Goal: Navigation & Orientation: Find specific page/section

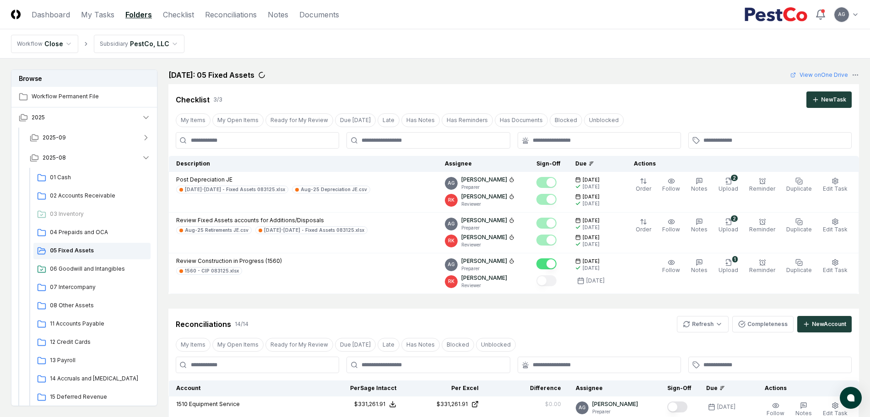
scroll to position [374, 0]
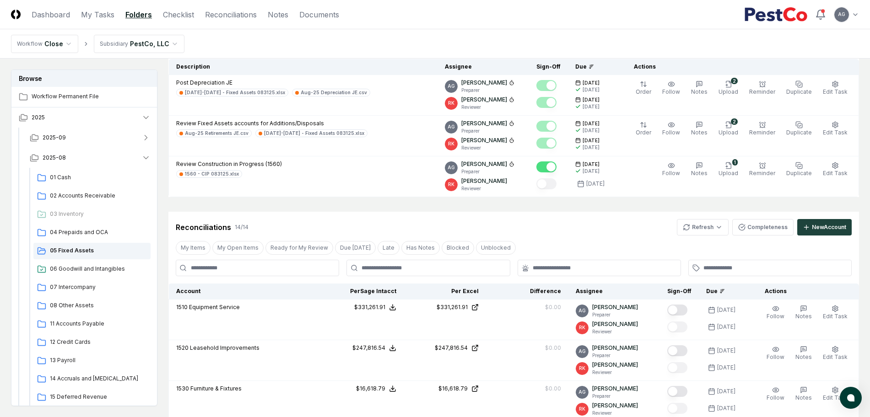
scroll to position [57, 0]
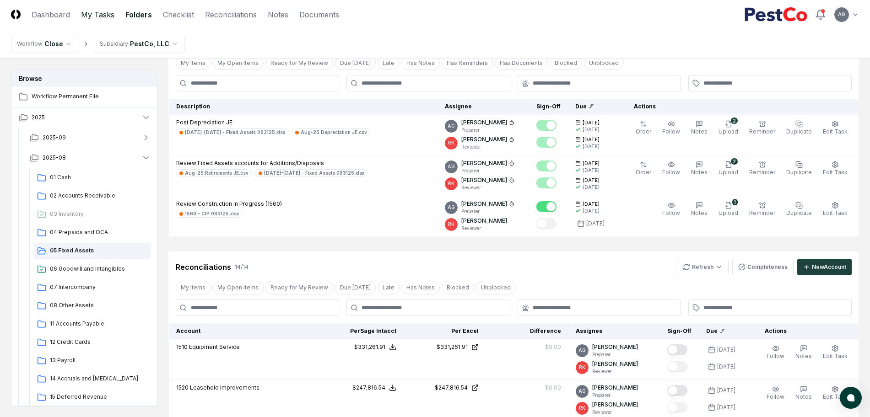
click at [87, 15] on link "My Tasks" at bounding box center [97, 14] width 33 height 11
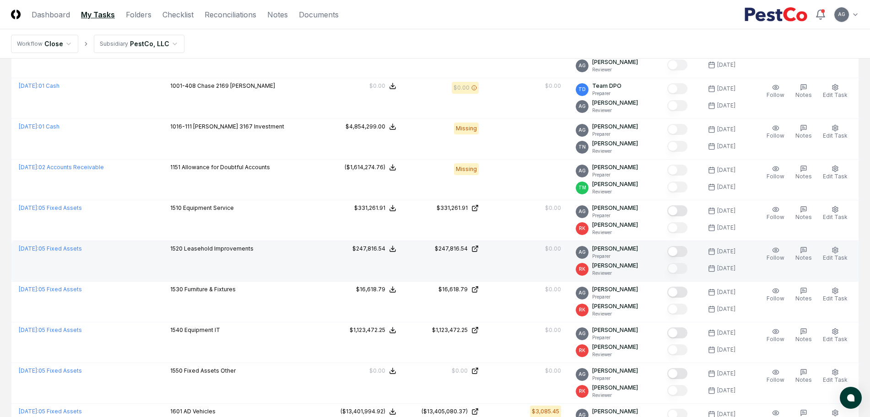
scroll to position [401, 0]
